Goal: Transaction & Acquisition: Subscribe to service/newsletter

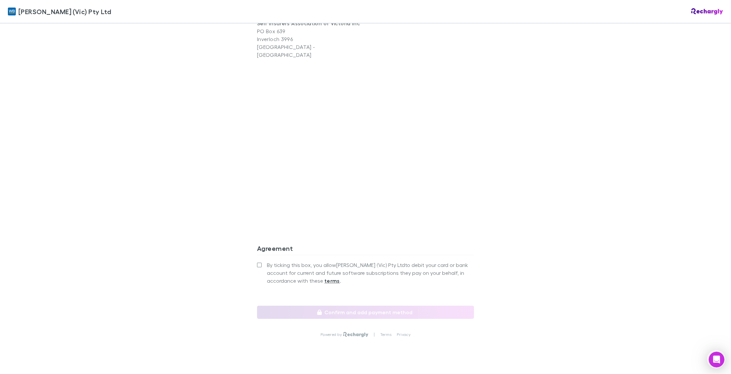
scroll to position [475, 0]
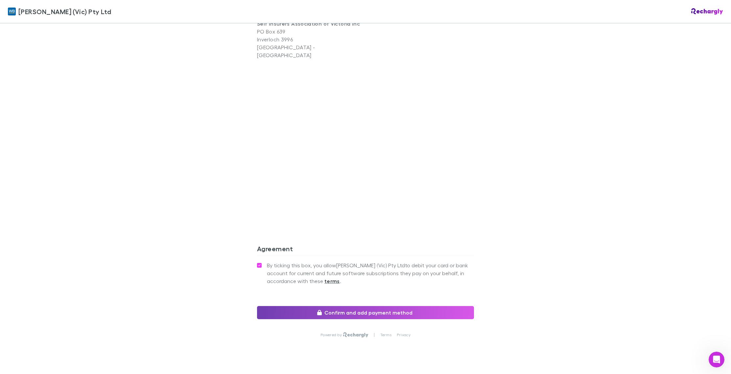
click at [363, 306] on button "Confirm and add payment method" at bounding box center [365, 312] width 217 height 13
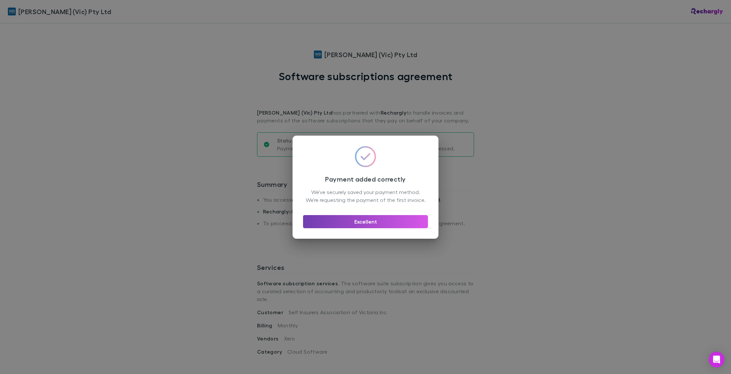
click at [358, 226] on button "Excellent" at bounding box center [365, 221] width 125 height 13
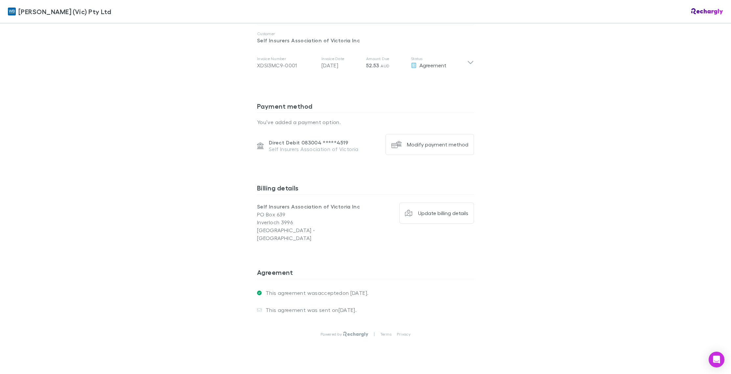
scroll to position [373, 0]
